Goal: Navigation & Orientation: Find specific page/section

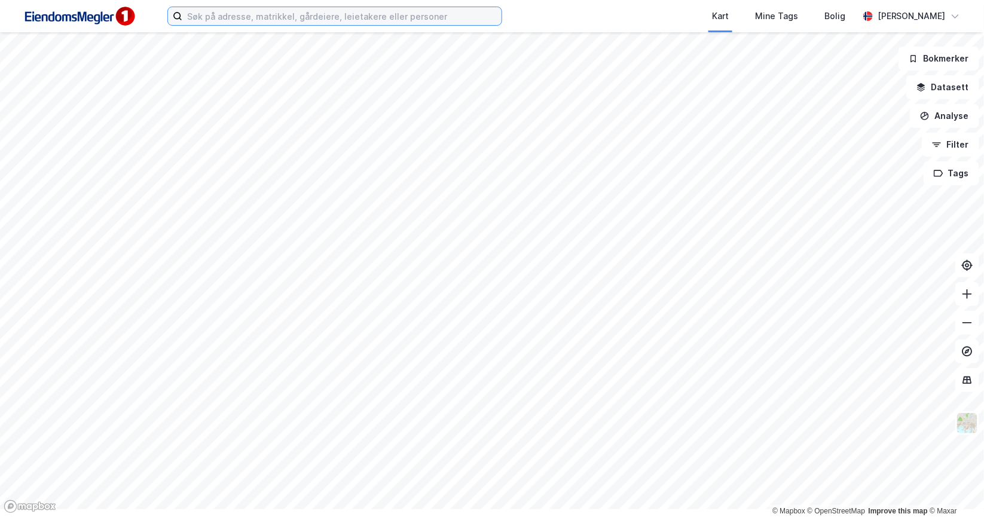
click at [373, 20] on input at bounding box center [341, 16] width 319 height 18
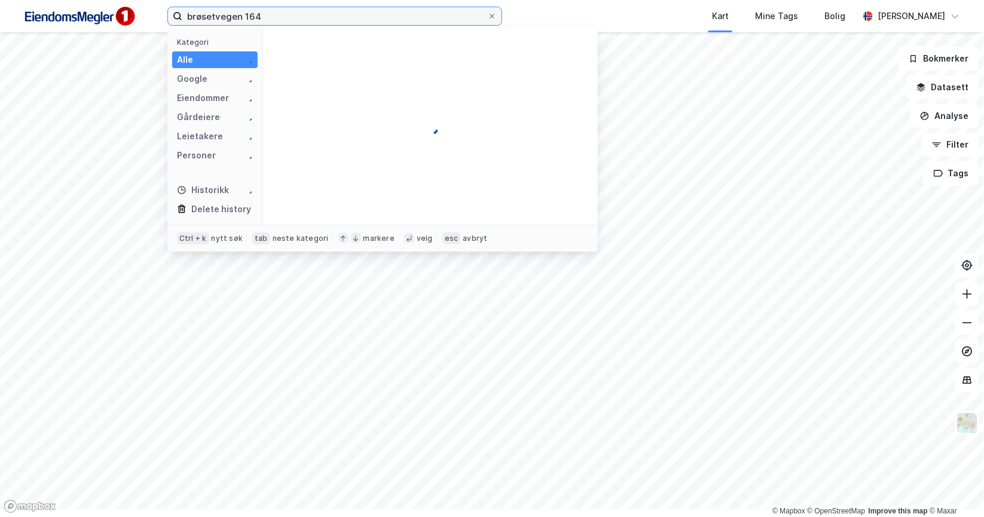
type input "brøsetvegen 164"
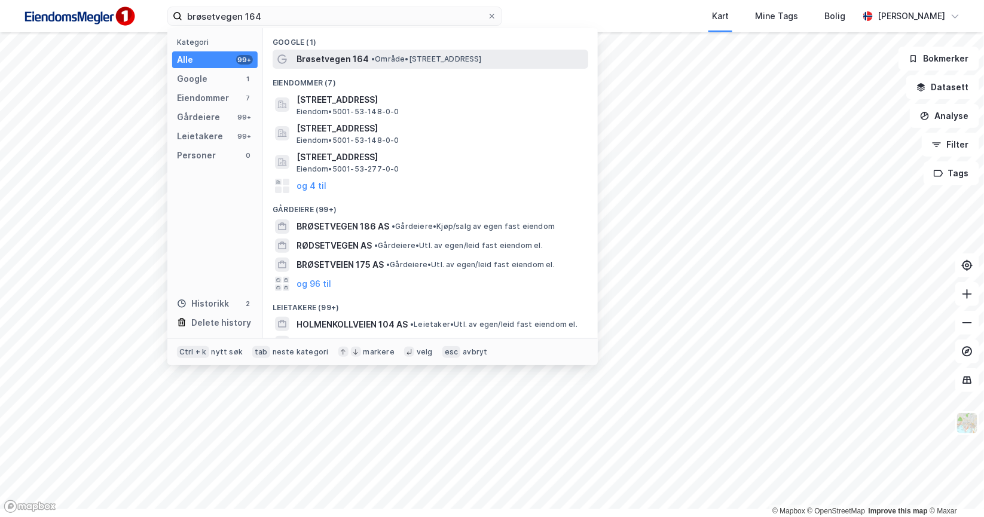
click at [349, 66] on span "Brøsetvegen 164" at bounding box center [333, 59] width 72 height 14
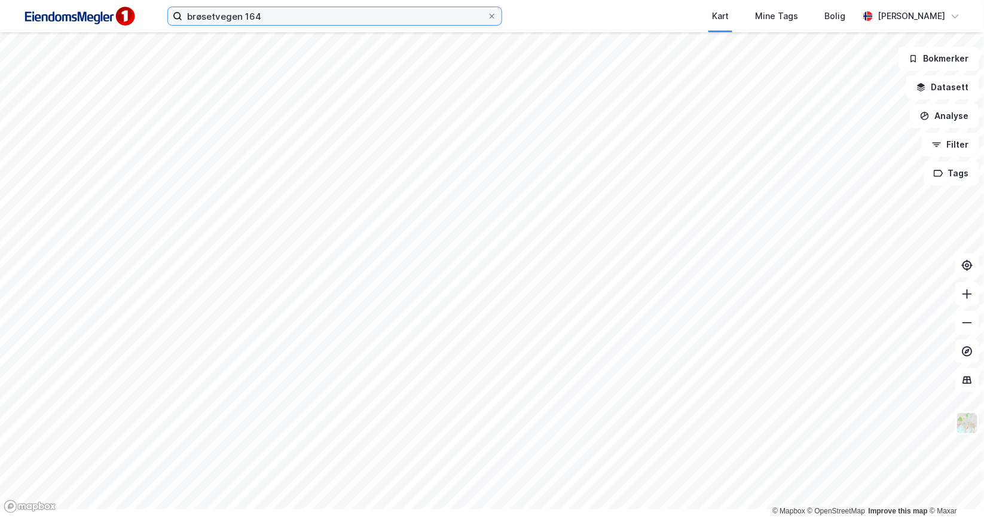
click at [344, 20] on input "brøsetvegen 164" at bounding box center [334, 16] width 305 height 18
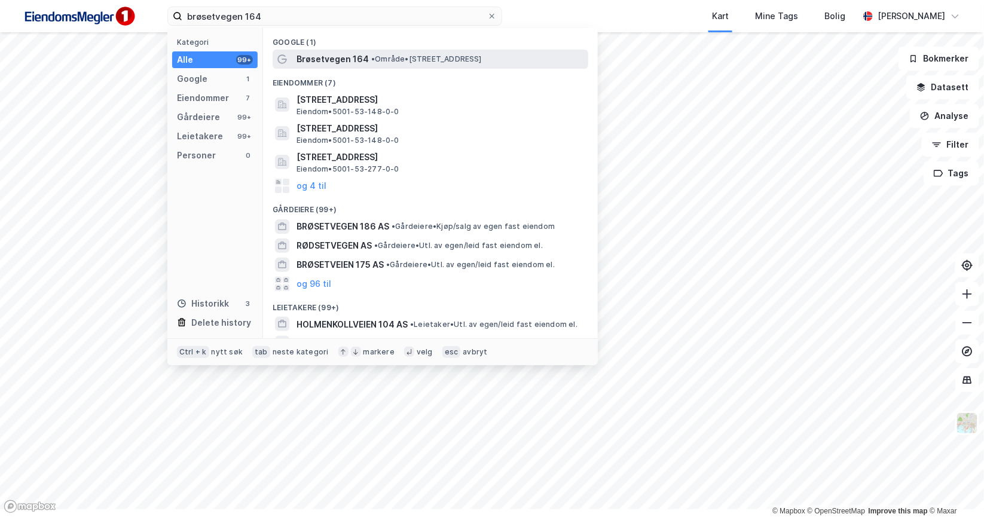
click at [369, 66] on span "Brøsetvegen 164" at bounding box center [333, 59] width 72 height 14
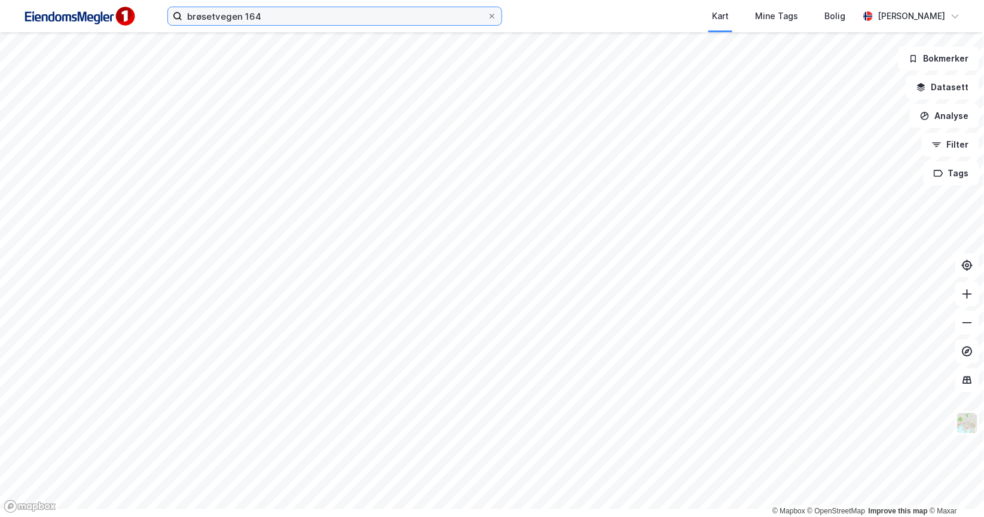
click at [383, 19] on input "brøsetvegen 164" at bounding box center [334, 16] width 305 height 18
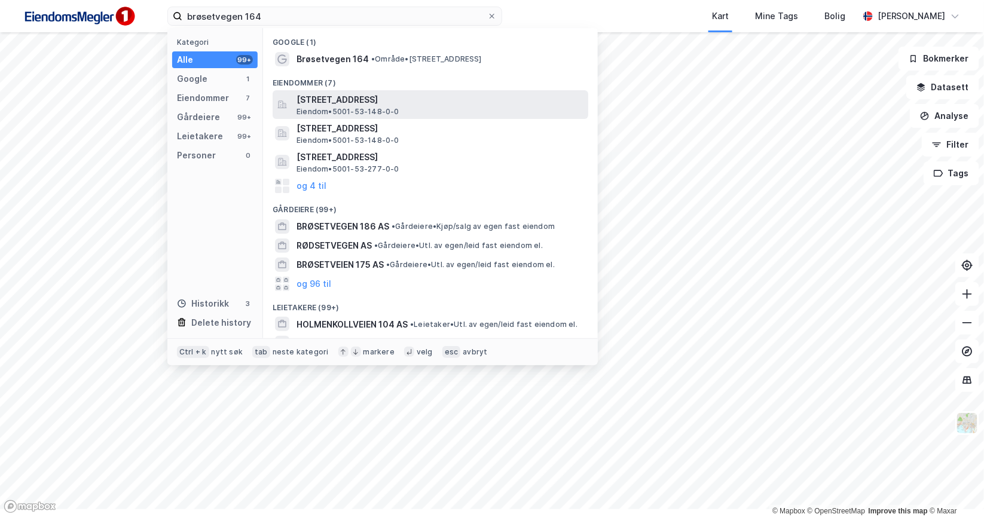
click at [356, 107] on span "[STREET_ADDRESS]" at bounding box center [440, 100] width 287 height 14
